Goal: Navigation & Orientation: Find specific page/section

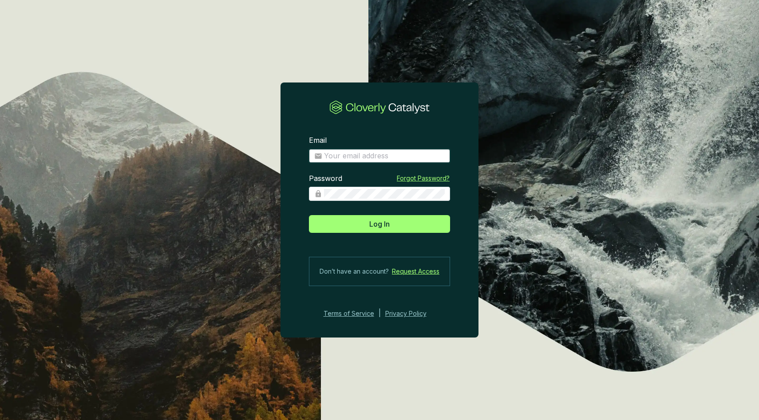
click at [344, 153] on input "Email" at bounding box center [384, 156] width 121 height 10
type input "anthonystefanelli+demo@cloverly.com"
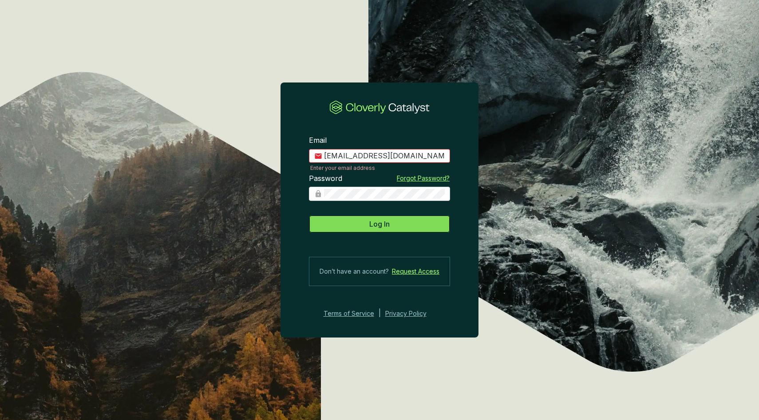
click at [376, 225] on span "Log In" at bounding box center [379, 224] width 20 height 11
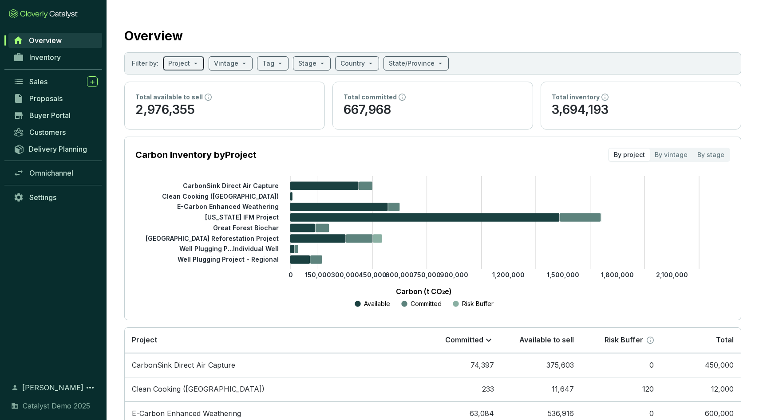
click at [172, 64] on input "search" at bounding box center [179, 63] width 22 height 13
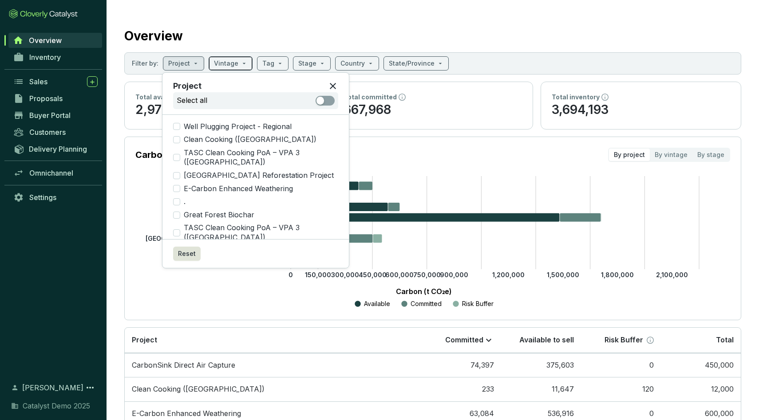
click at [222, 66] on input "search" at bounding box center [226, 63] width 24 height 13
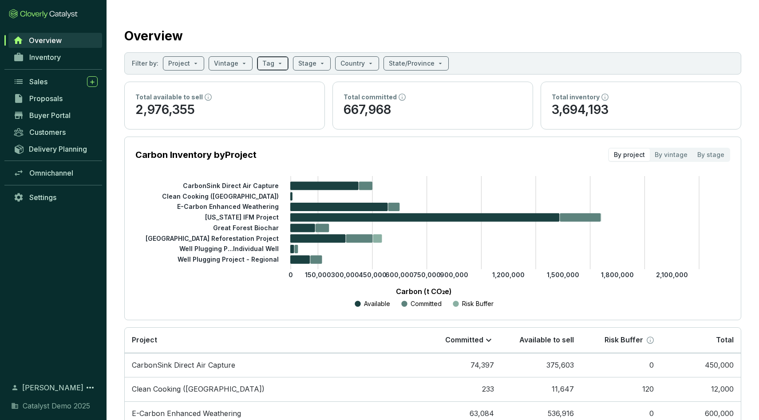
click at [267, 65] on input "search" at bounding box center [268, 63] width 12 height 13
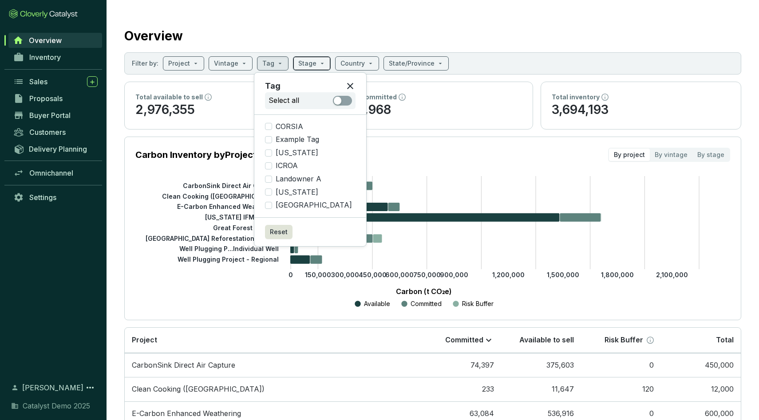
click at [309, 65] on input "search" at bounding box center [307, 63] width 18 height 13
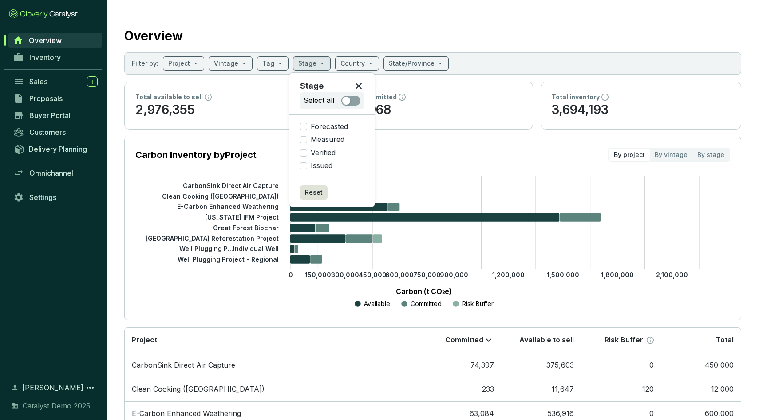
click at [351, 39] on div "Overview" at bounding box center [432, 34] width 617 height 22
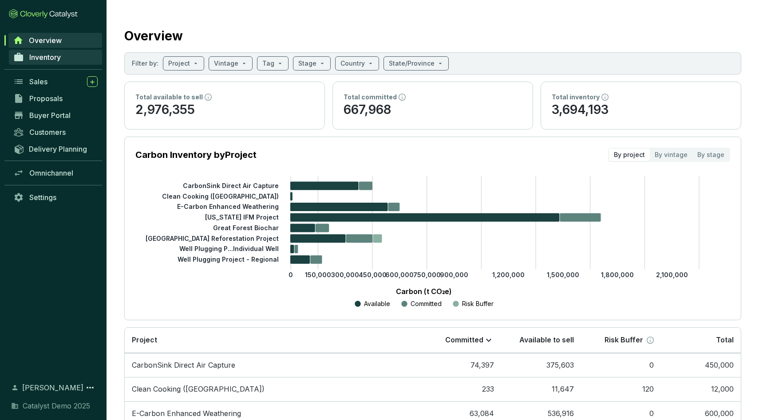
click at [65, 54] on link "Inventory" at bounding box center [55, 57] width 93 height 15
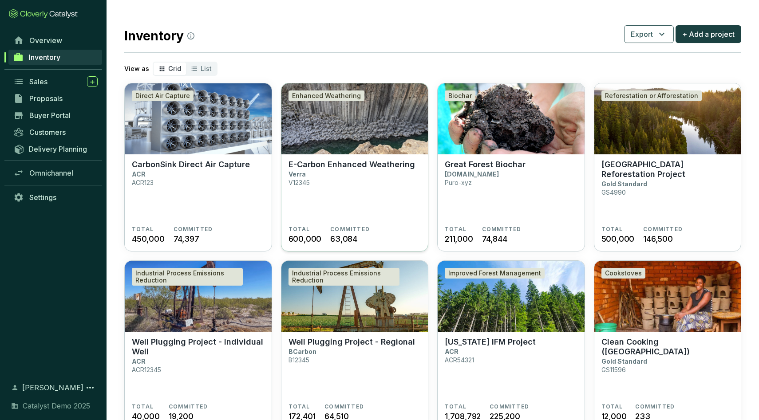
click at [337, 136] on img at bounding box center [354, 118] width 147 height 71
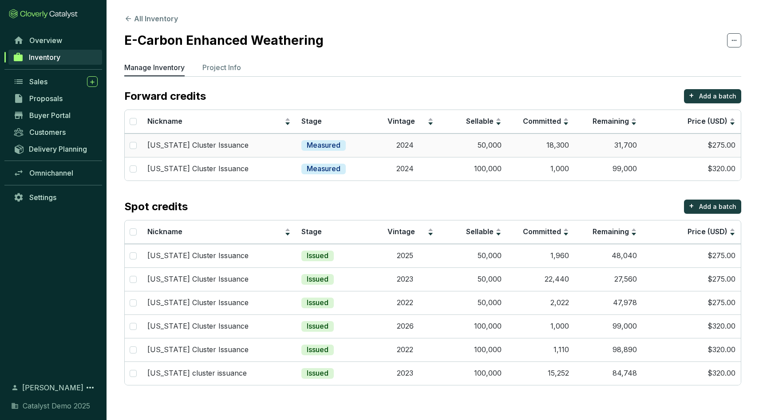
click at [451, 145] on td "50,000" at bounding box center [473, 146] width 68 height 24
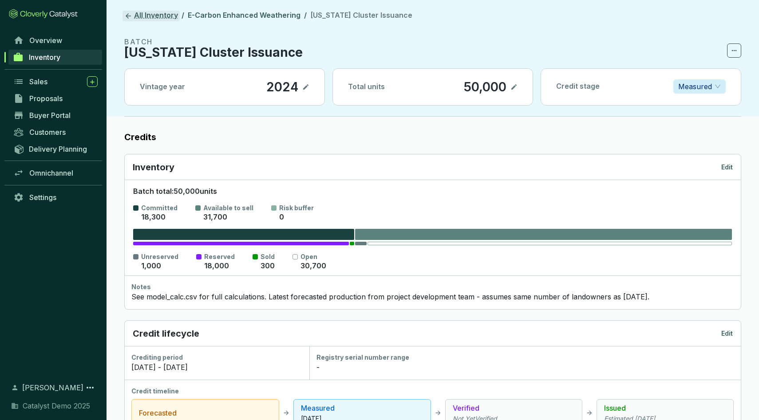
click at [138, 13] on link "All Inventory" at bounding box center [150, 16] width 57 height 11
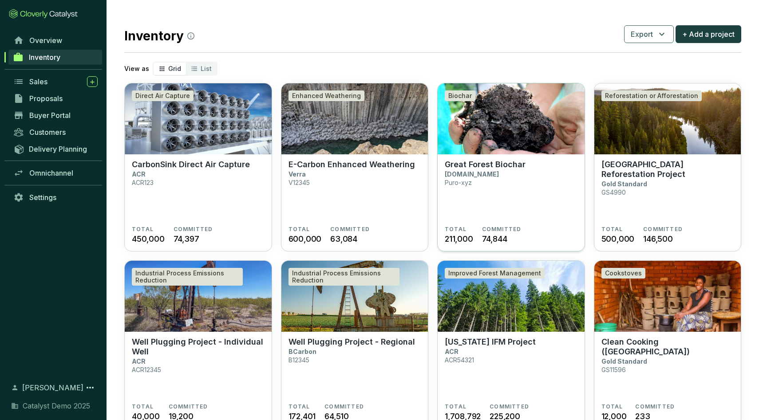
click at [462, 133] on img at bounding box center [510, 118] width 147 height 71
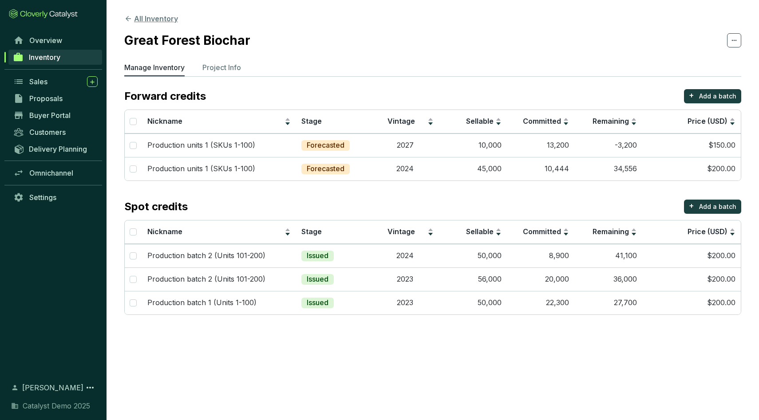
click at [151, 19] on button "All Inventory" at bounding box center [151, 18] width 54 height 11
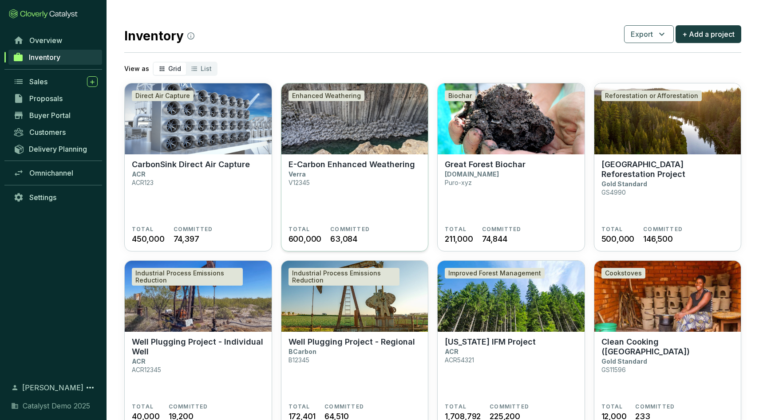
click at [333, 122] on img at bounding box center [354, 118] width 147 height 71
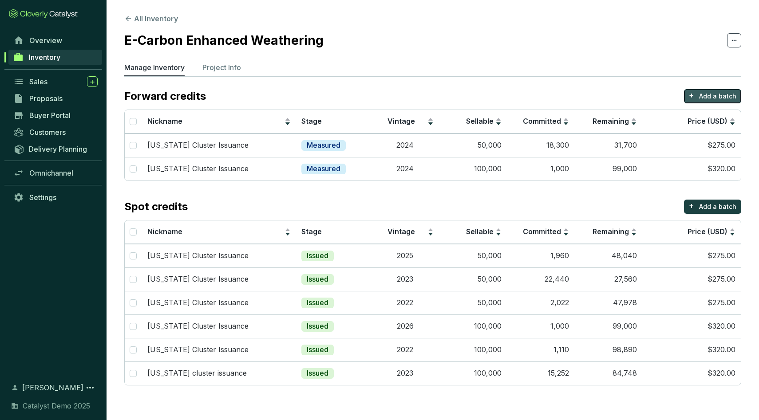
click at [711, 95] on p "Add a batch" at bounding box center [717, 96] width 37 height 9
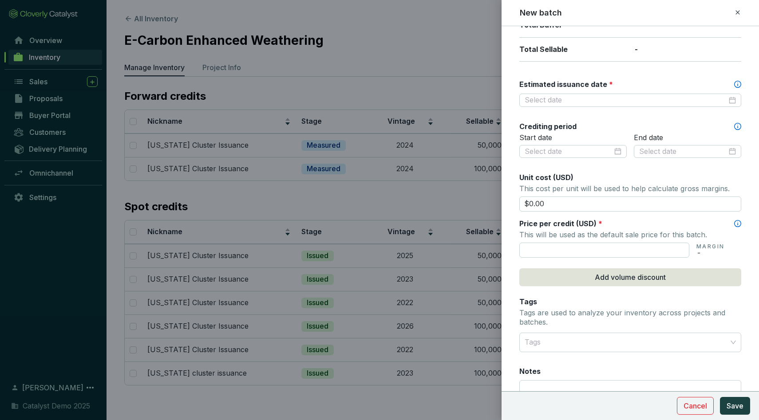
scroll to position [219, 0]
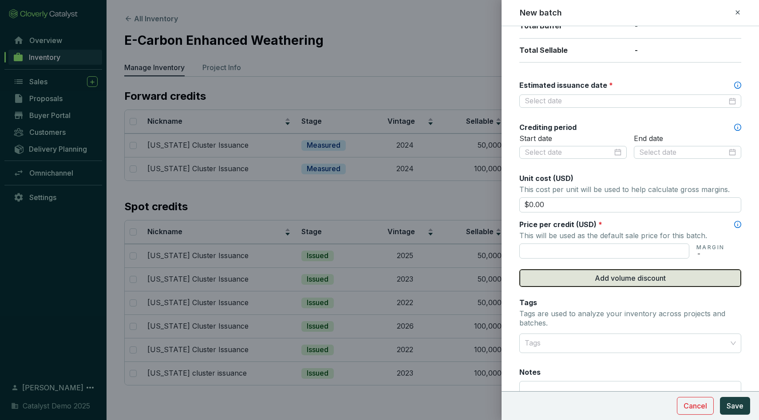
click at [596, 279] on span "Add volume discount" at bounding box center [629, 278] width 71 height 11
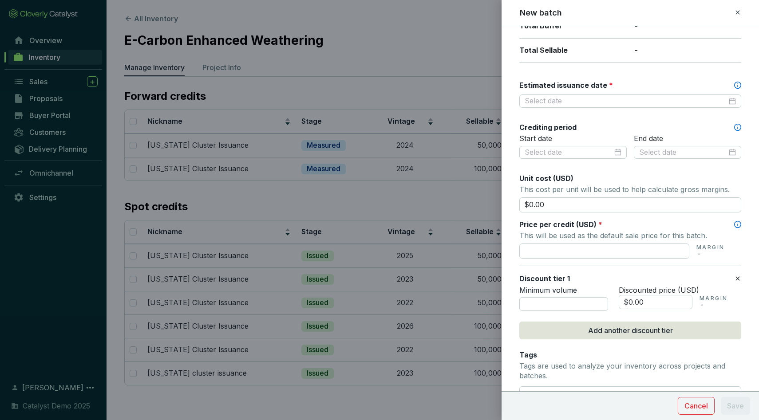
click at [456, 44] on div at bounding box center [379, 210] width 759 height 420
click at [737, 12] on icon at bounding box center [737, 12] width 4 height 4
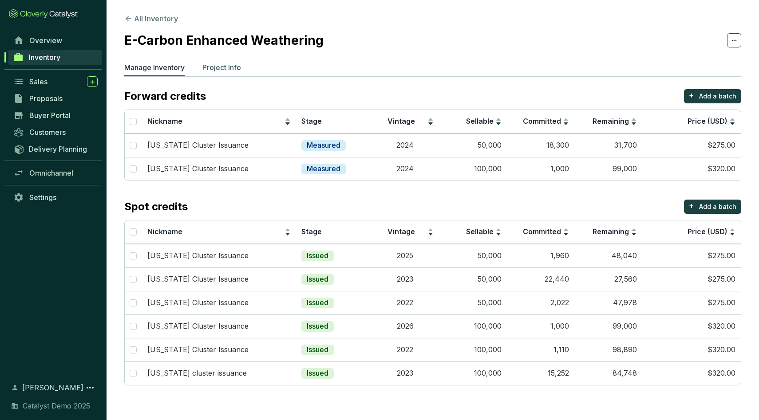
click at [217, 67] on p "Project Info" at bounding box center [221, 67] width 39 height 11
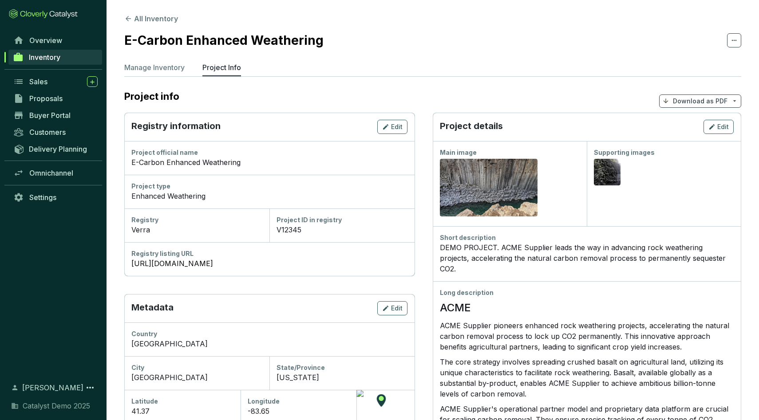
click at [694, 97] on p "Download as PDF" at bounding box center [699, 101] width 55 height 9
click at [688, 121] on span "Show pricing" at bounding box center [700, 121] width 40 height 7
click at [695, 124] on span "Show pricing" at bounding box center [700, 121] width 40 height 7
click at [60, 117] on span "Buyer Portal" at bounding box center [49, 115] width 41 height 9
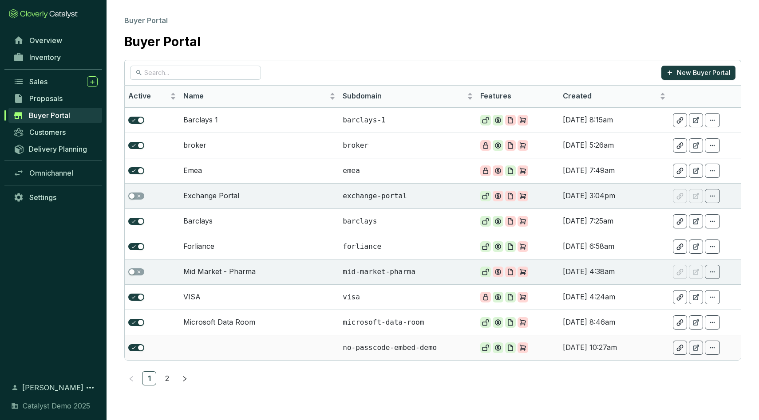
click at [233, 349] on td at bounding box center [259, 347] width 159 height 25
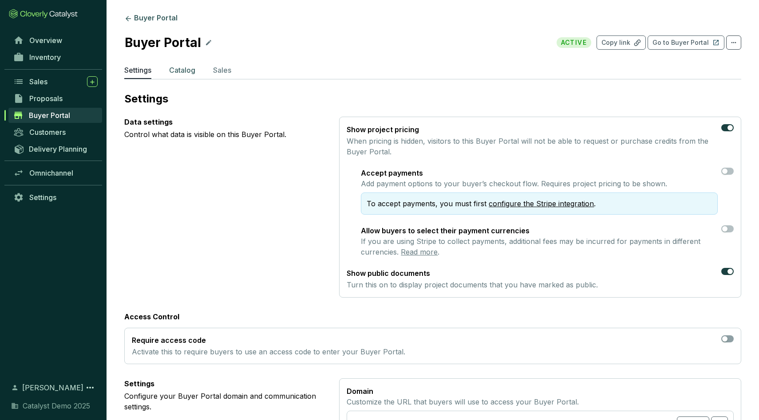
click at [181, 67] on p "Catalog" at bounding box center [182, 70] width 26 height 11
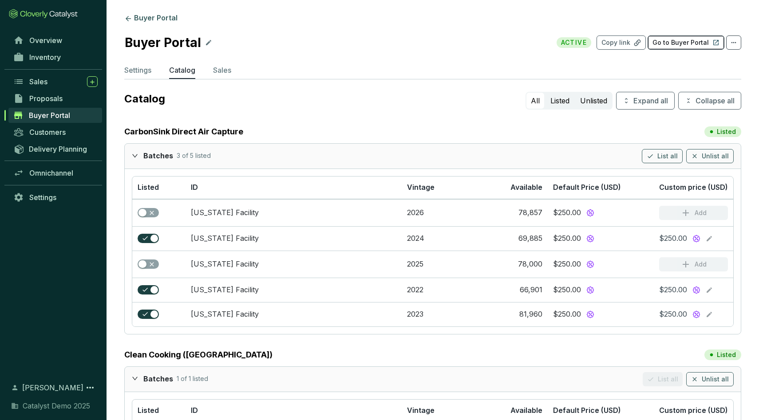
click at [681, 45] on p "Go to Buyer Portal" at bounding box center [680, 42] width 56 height 9
click at [50, 61] on span "Inventory" at bounding box center [44, 57] width 31 height 9
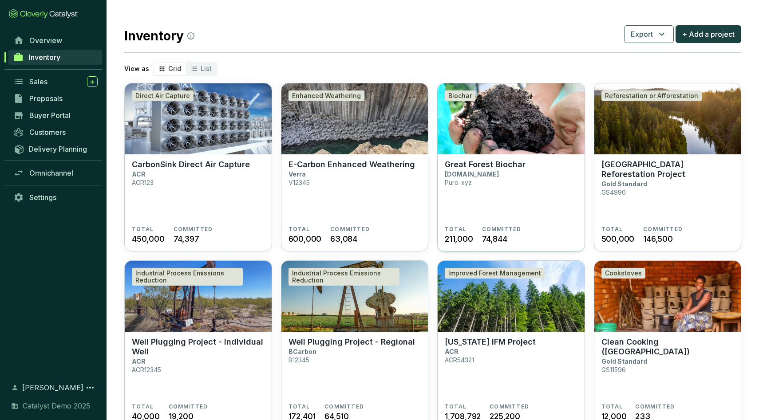
click at [505, 117] on img at bounding box center [510, 118] width 147 height 71
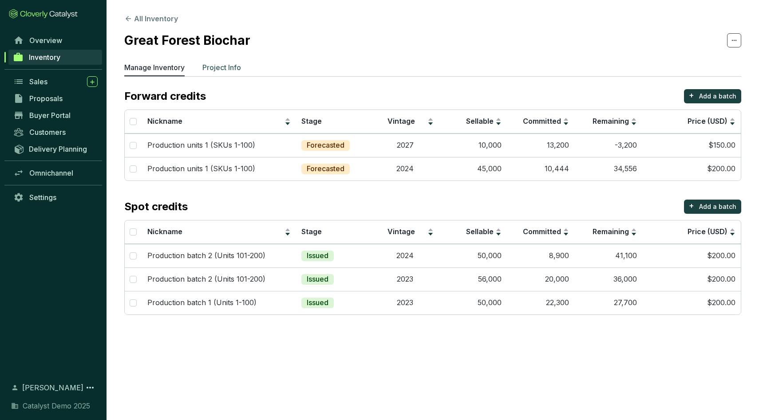
click at [209, 70] on p "Project Info" at bounding box center [221, 67] width 39 height 11
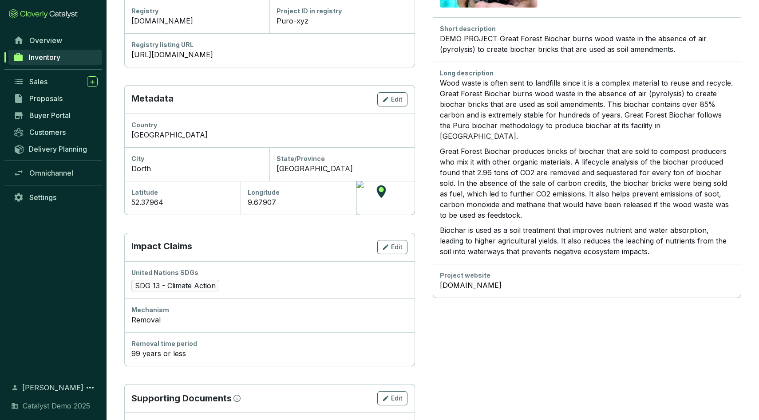
scroll to position [285, 0]
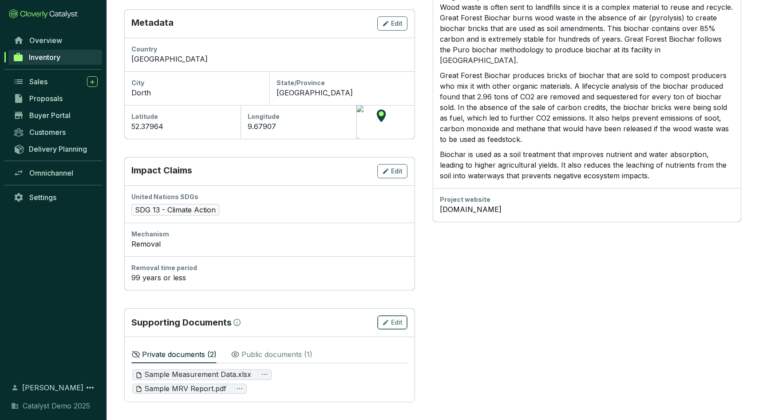
click at [383, 324] on icon "button" at bounding box center [385, 322] width 5 height 5
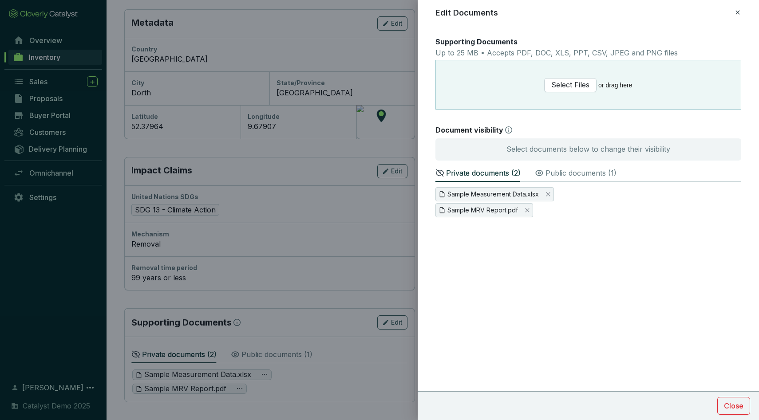
click at [739, 13] on icon at bounding box center [737, 12] width 7 height 11
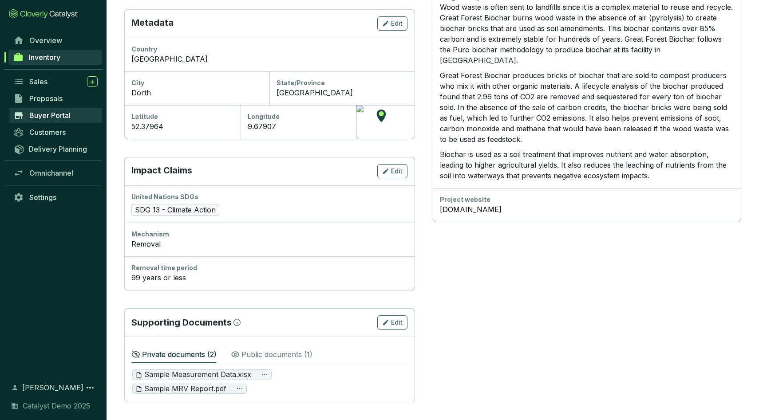
click at [65, 118] on span "Buyer Portal" at bounding box center [49, 115] width 41 height 9
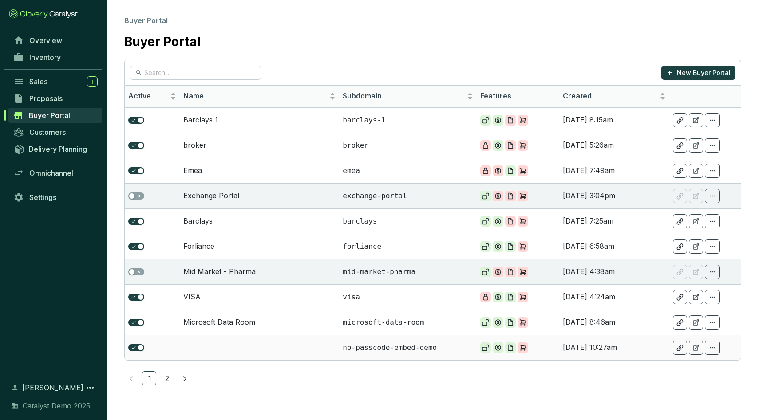
click at [232, 349] on td at bounding box center [259, 347] width 159 height 25
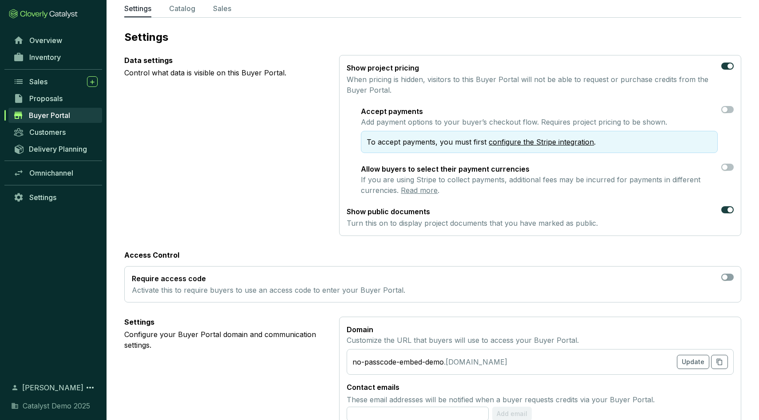
scroll to position [13, 0]
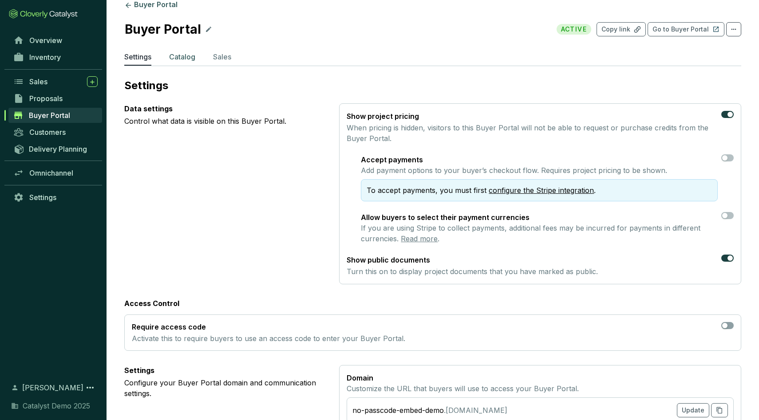
click at [178, 56] on p "Catalog" at bounding box center [182, 56] width 26 height 11
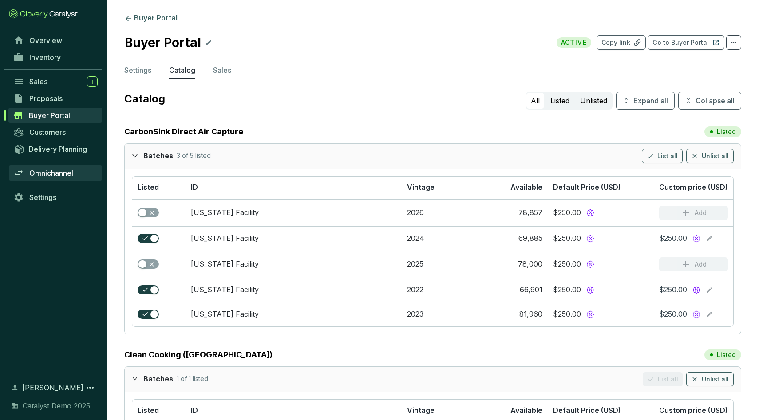
click at [45, 173] on span "Omnichannel" at bounding box center [51, 173] width 44 height 9
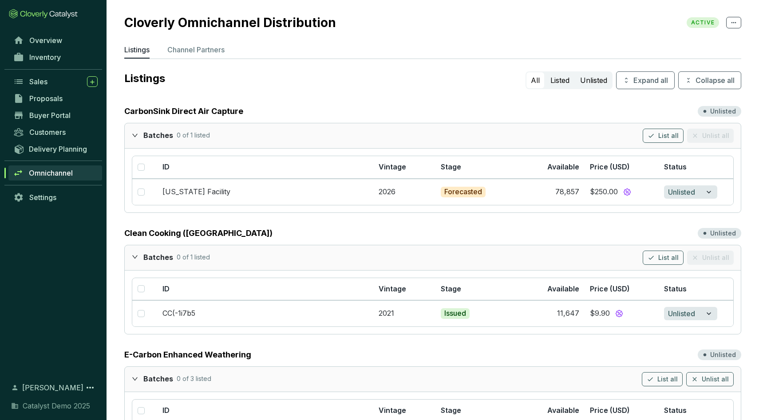
click at [181, 51] on p "Channel Partners" at bounding box center [195, 49] width 57 height 11
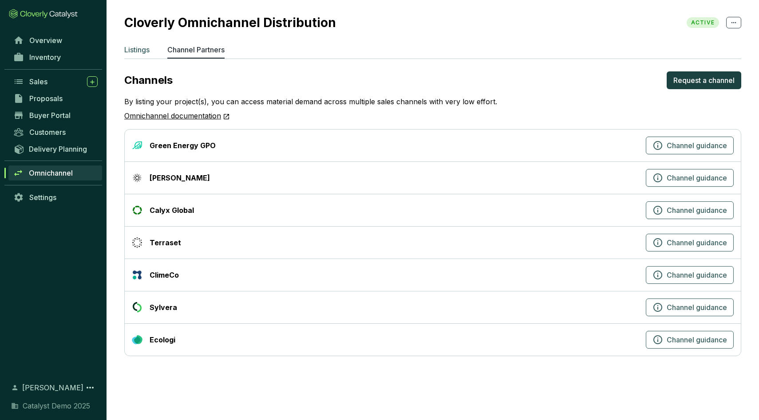
click at [128, 45] on p "Listings" at bounding box center [136, 49] width 25 height 11
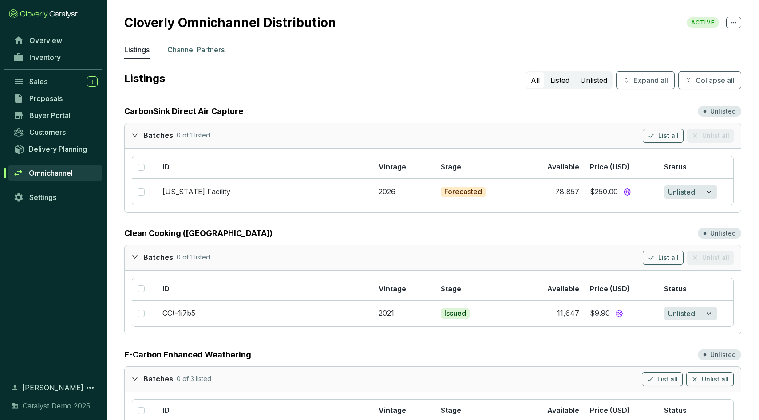
click at [180, 51] on p "Channel Partners" at bounding box center [195, 49] width 57 height 11
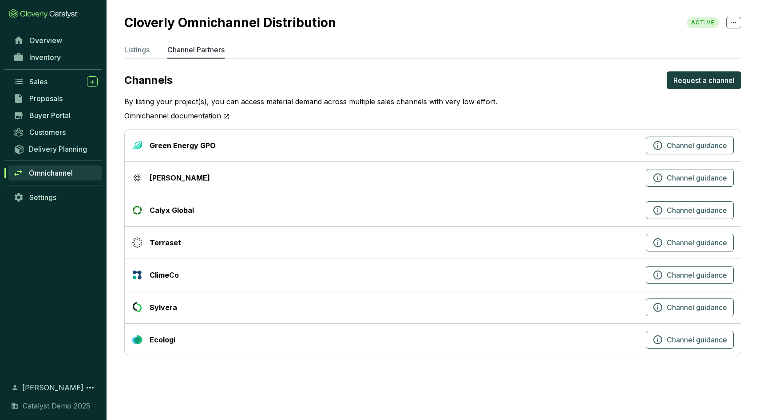
click at [152, 48] on ul "Listings Channel Partners" at bounding box center [432, 51] width 617 height 14
click at [140, 50] on p "Listings" at bounding box center [136, 49] width 25 height 11
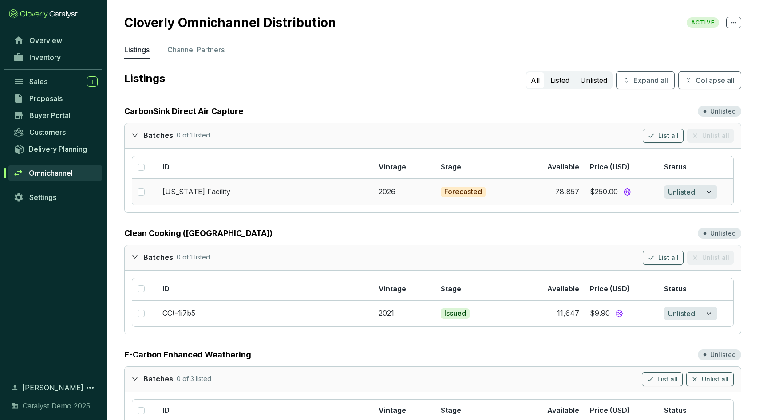
click at [613, 193] on section "$250.00" at bounding box center [622, 192] width 64 height 12
click at [45, 39] on span "Overview" at bounding box center [45, 40] width 33 height 9
